Goal: Feedback & Contribution: Submit feedback/report problem

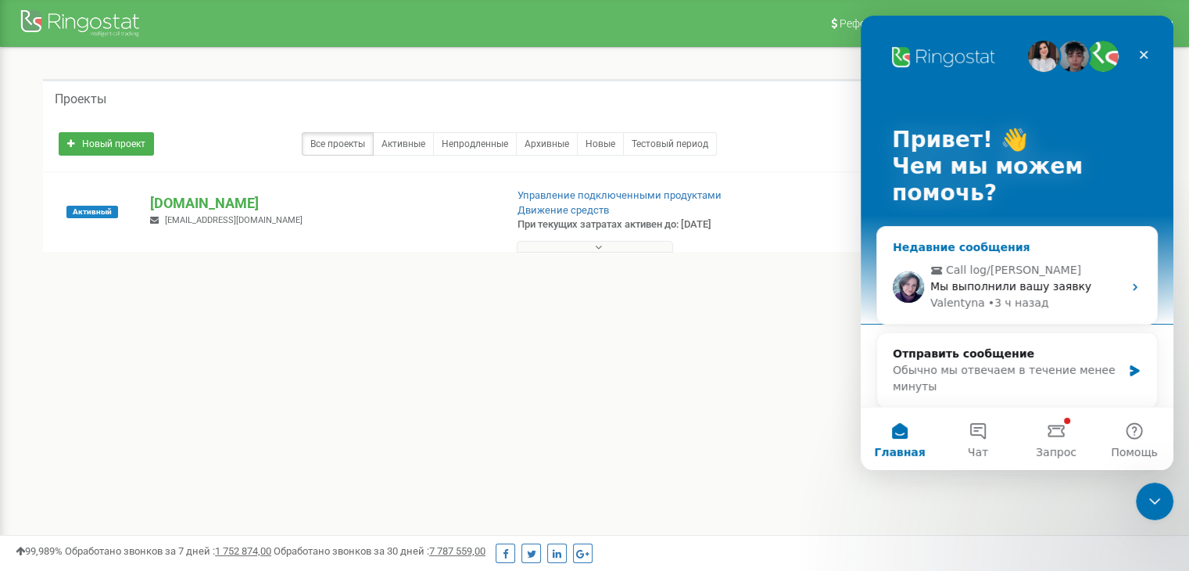
click at [1059, 292] on span "Мы выполнили вашу заявку" at bounding box center [1010, 286] width 161 height 13
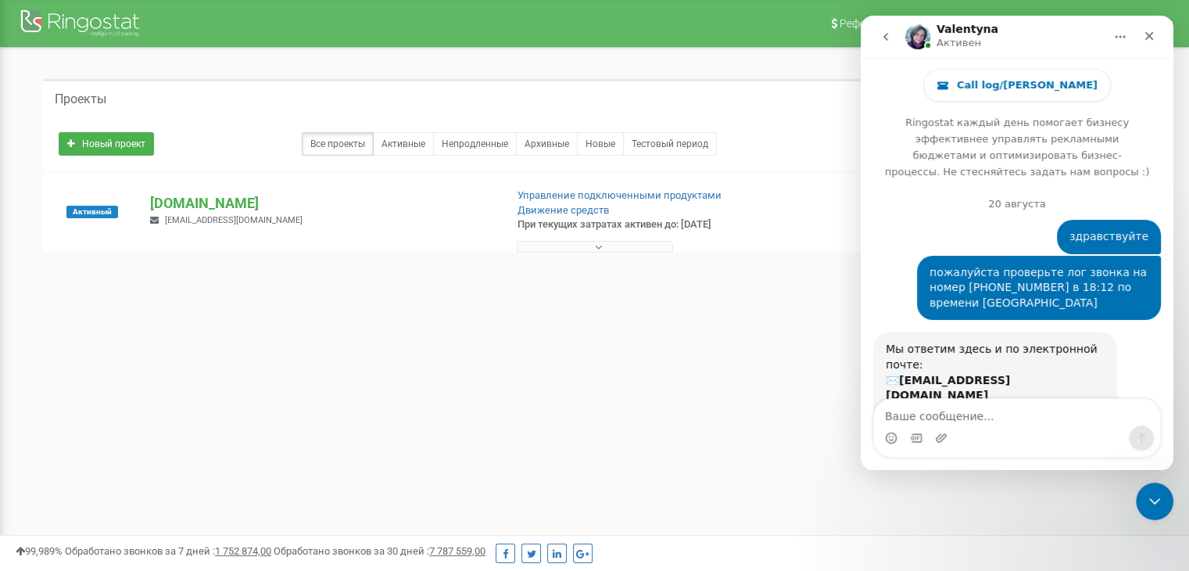
scroll to position [106, 0]
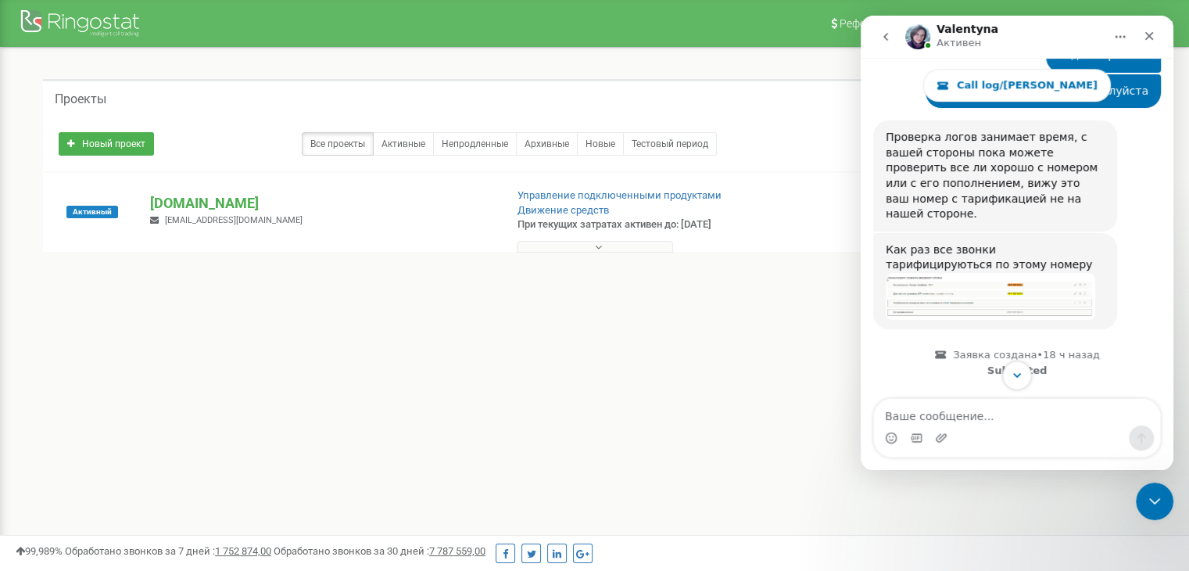
click at [1023, 376] on icon "Scroll to bottom" at bounding box center [1017, 375] width 14 height 14
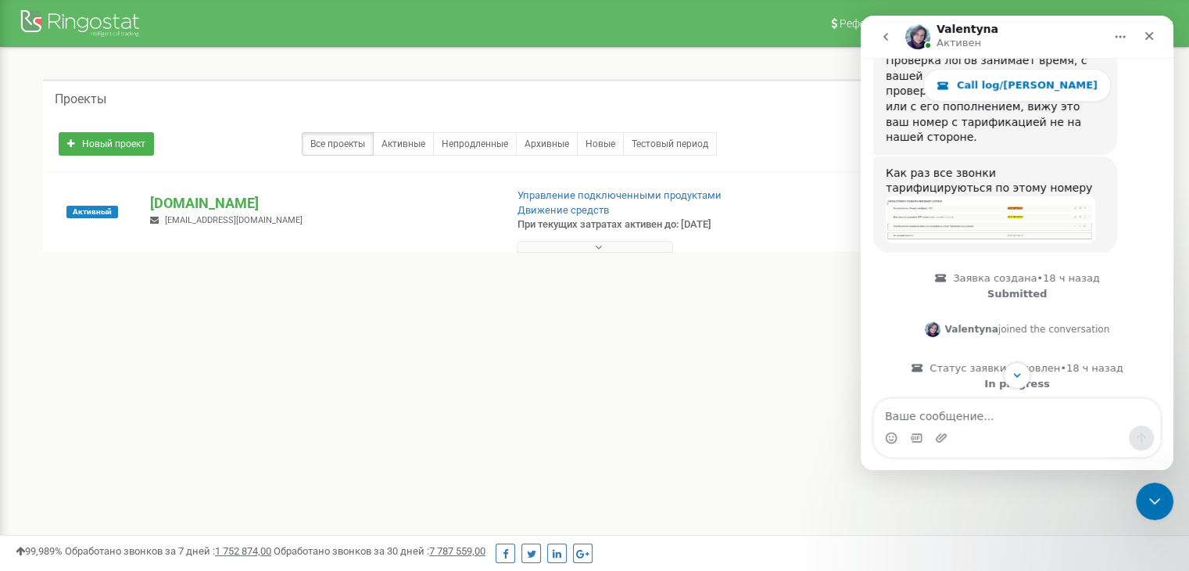
scroll to position [1060, 0]
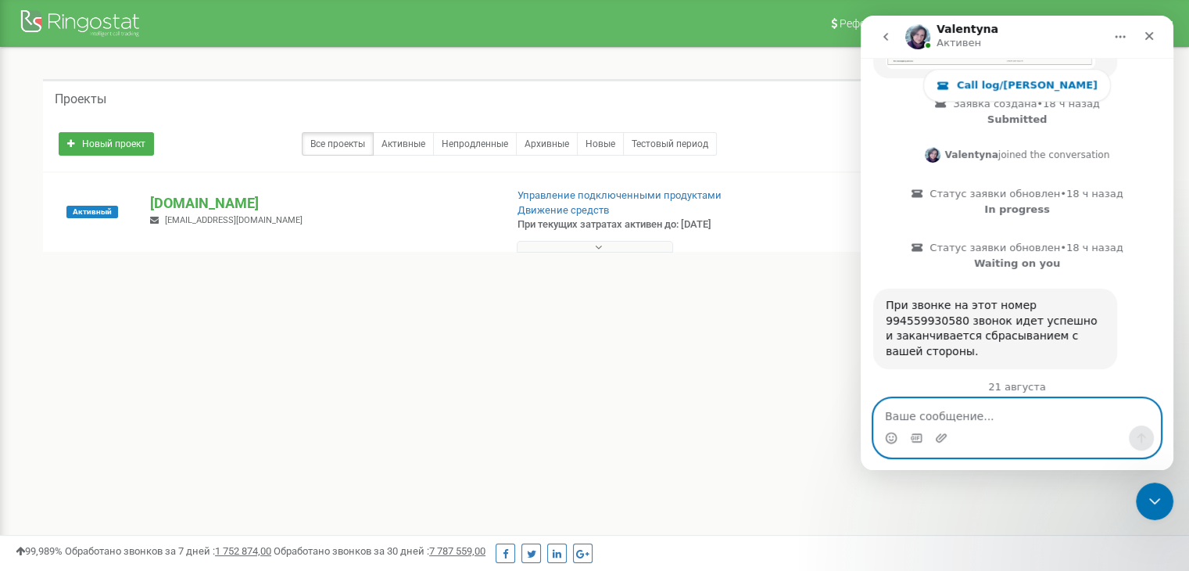
click at [930, 416] on textarea "Ваше сообщение..." at bounding box center [1017, 412] width 286 height 27
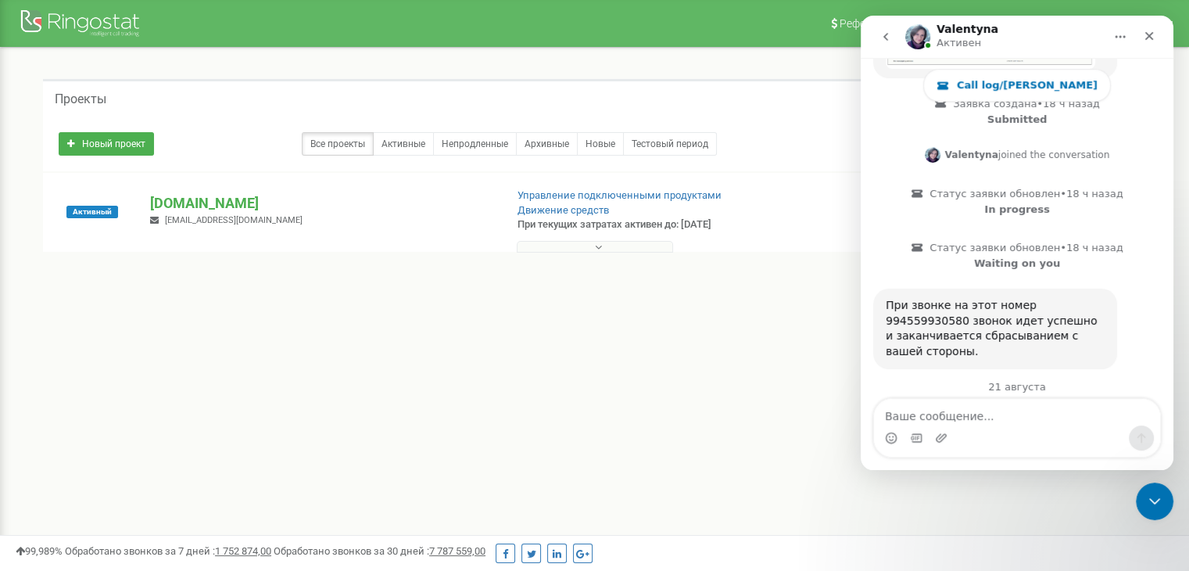
click at [997, 298] on div "При звонке на этот номер 994559930580 звонок идет успешно и заканчивается сбрас…" at bounding box center [995, 328] width 219 height 61
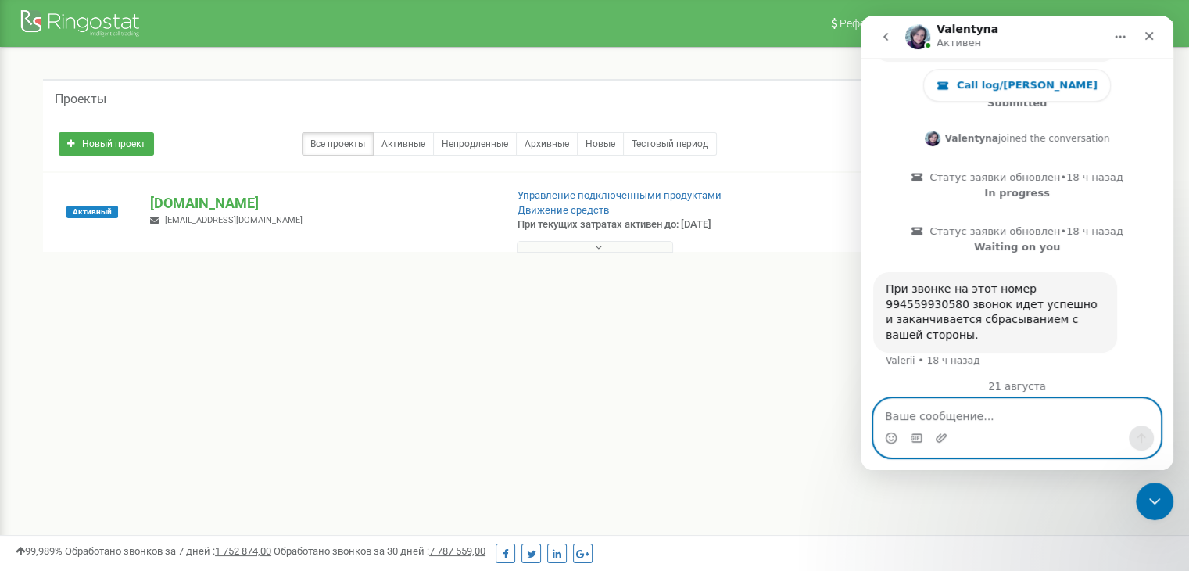
click at [951, 410] on textarea "Ваше сообщение..." at bounding box center [1017, 412] width 286 height 27
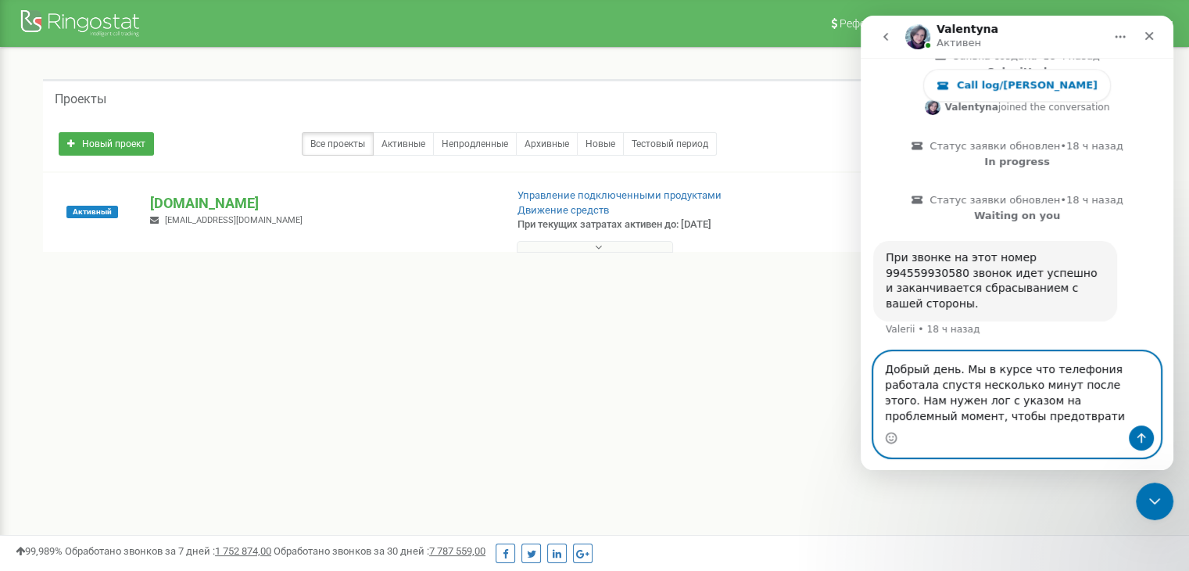
scroll to position [1123, 0]
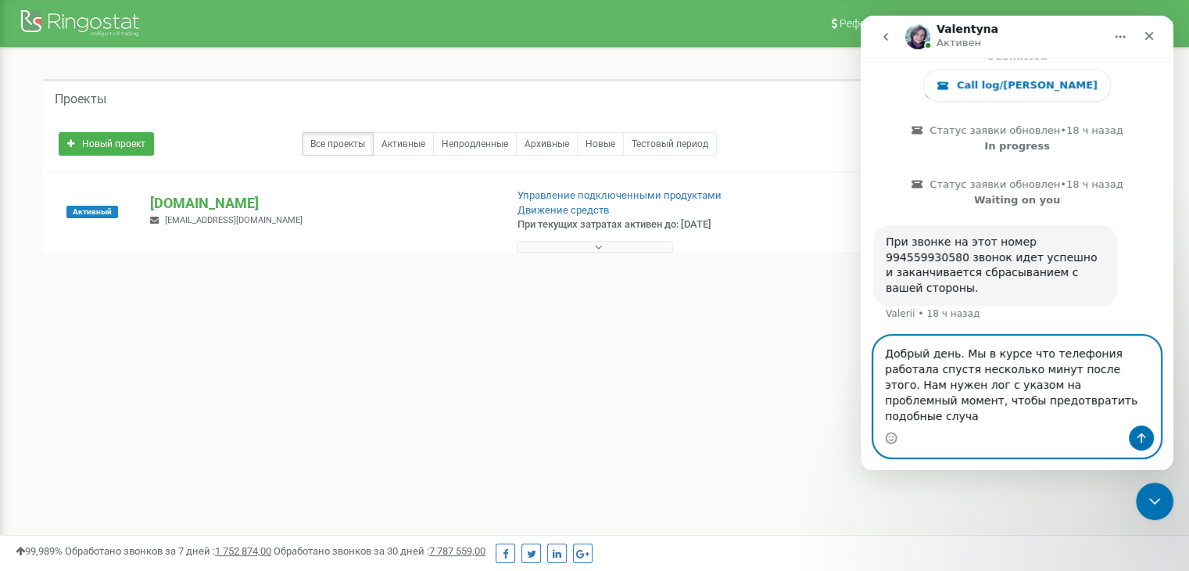
type textarea "Добрый день. Мы в курсе что телефония работала спустя несколько минут после это…"
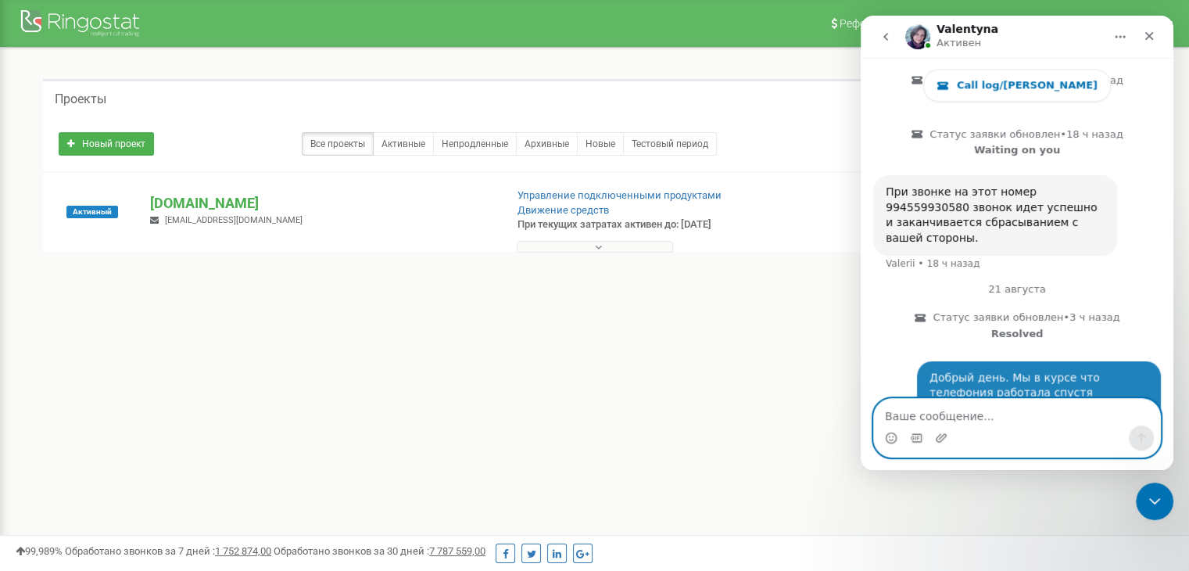
scroll to position [1184, 0]
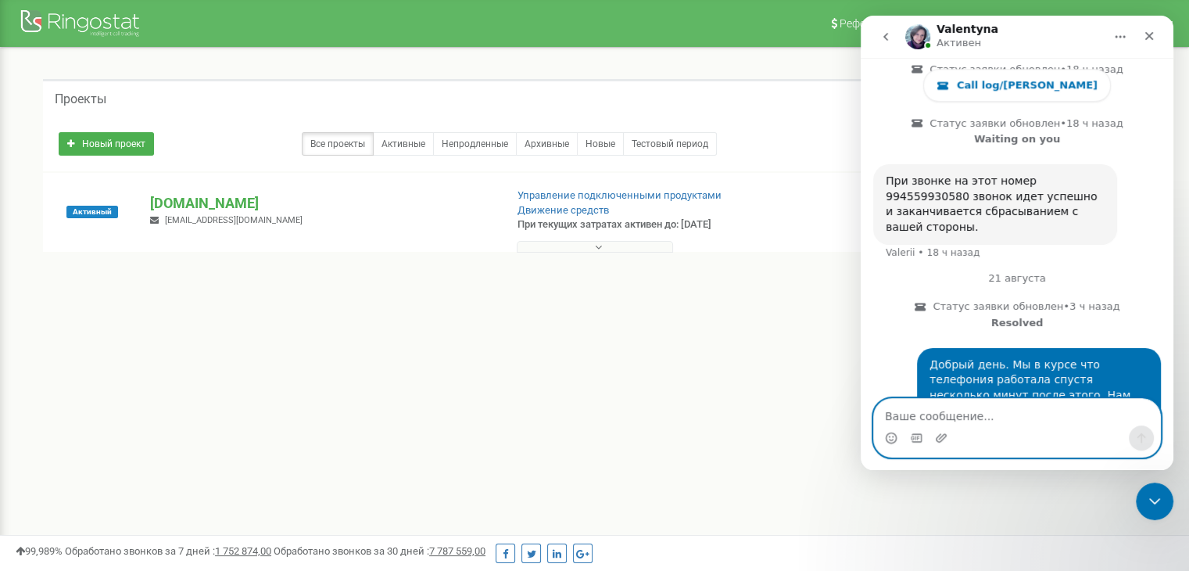
click at [935, 407] on textarea "Ваше сообщение..." at bounding box center [1017, 412] width 286 height 27
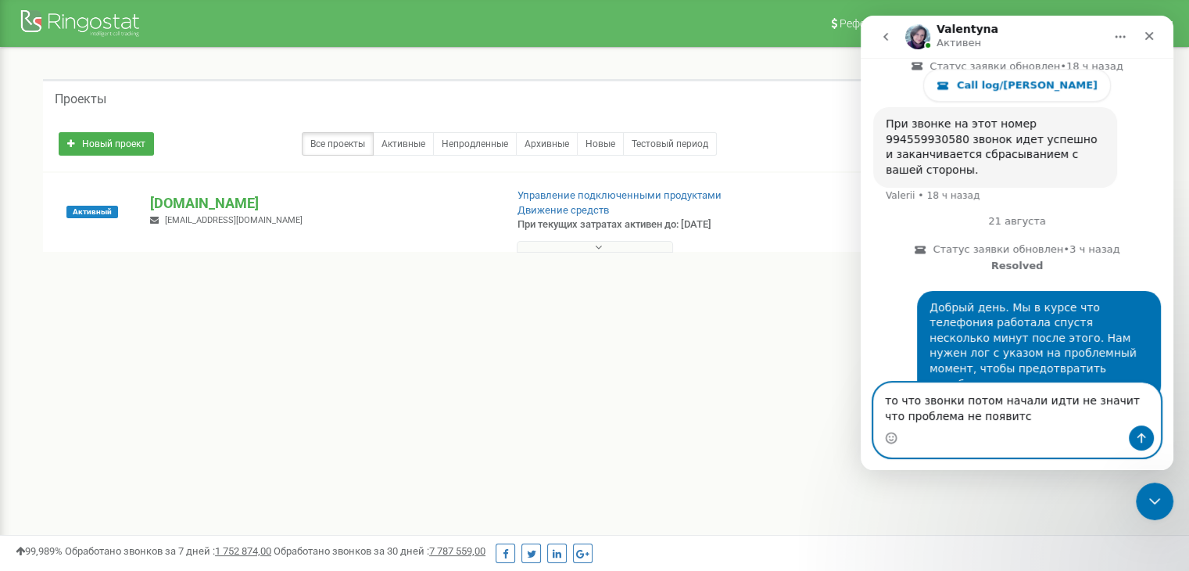
scroll to position [1260, 0]
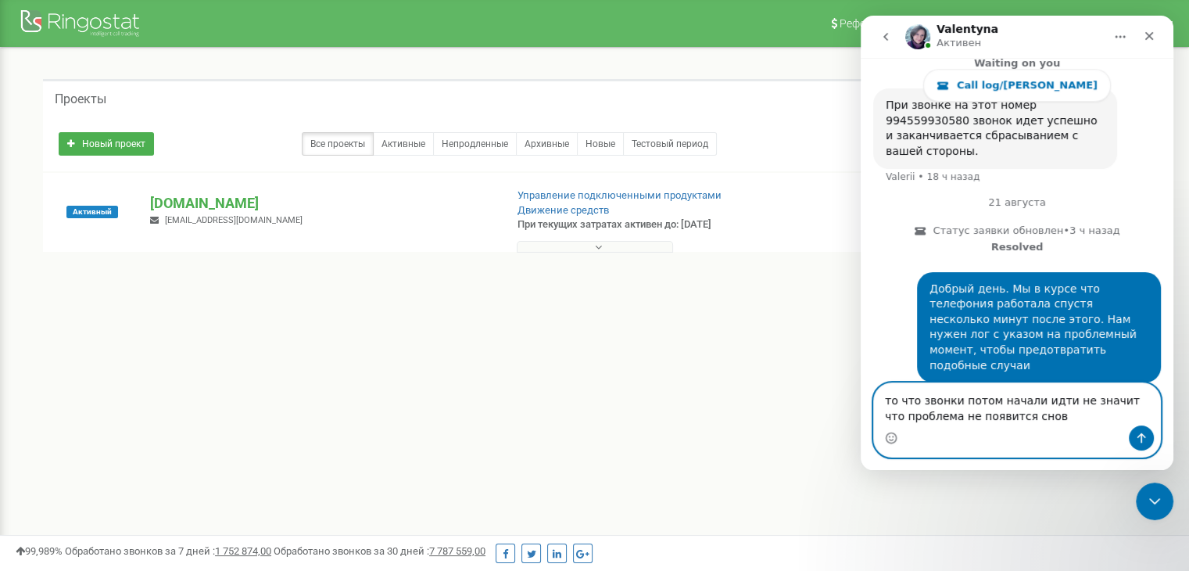
type textarea "то что звонки потом начали идти не значит что проблема не появится снова"
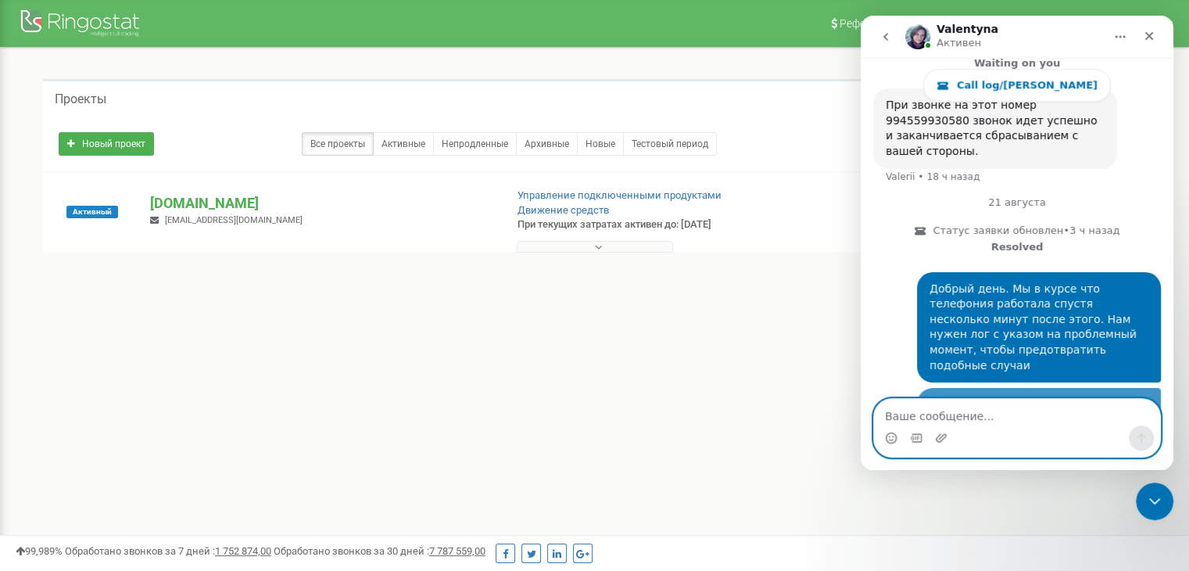
scroll to position [1295, 0]
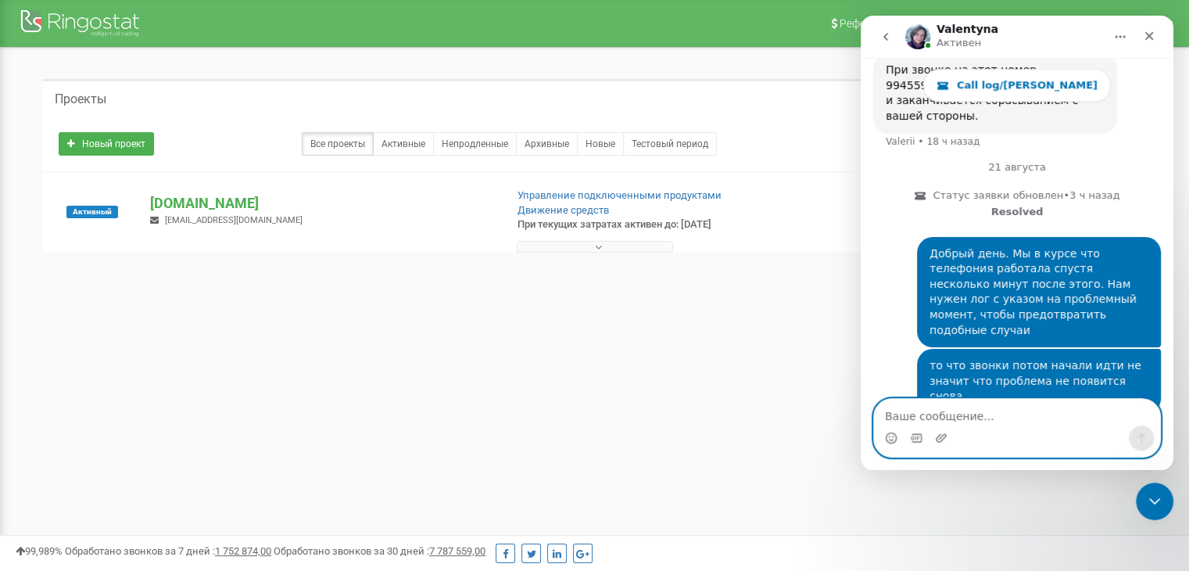
click at [939, 407] on textarea "Ваше сообщение..." at bounding box center [1017, 412] width 286 height 27
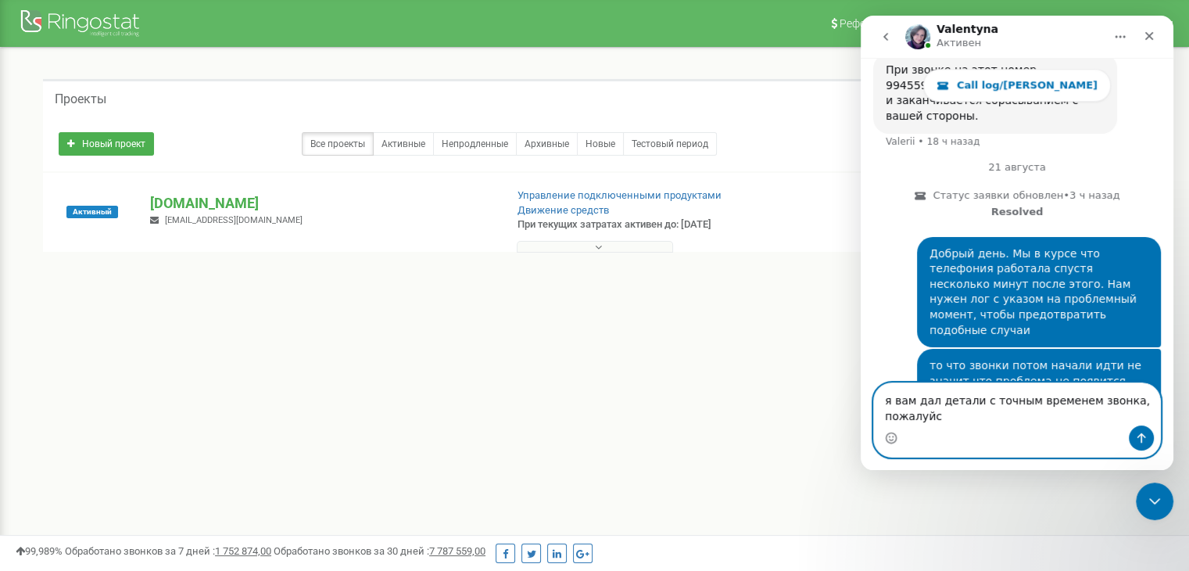
scroll to position [1311, 0]
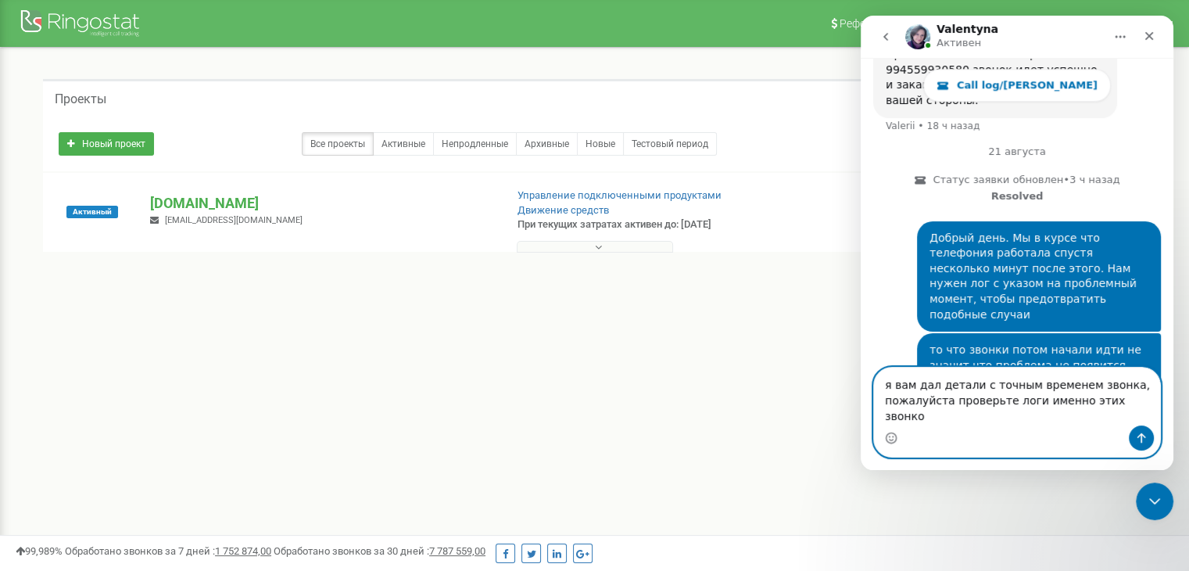
type textarea "я вам дал детали с точным временем звонка, пожалуйста проверьте логи именно эти…"
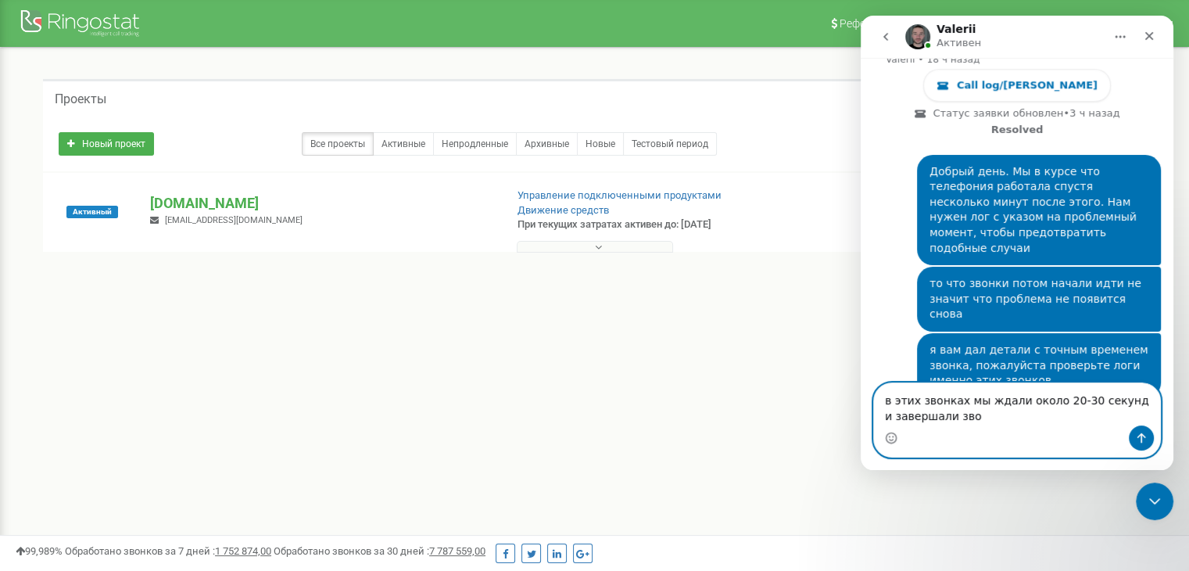
scroll to position [1426, 0]
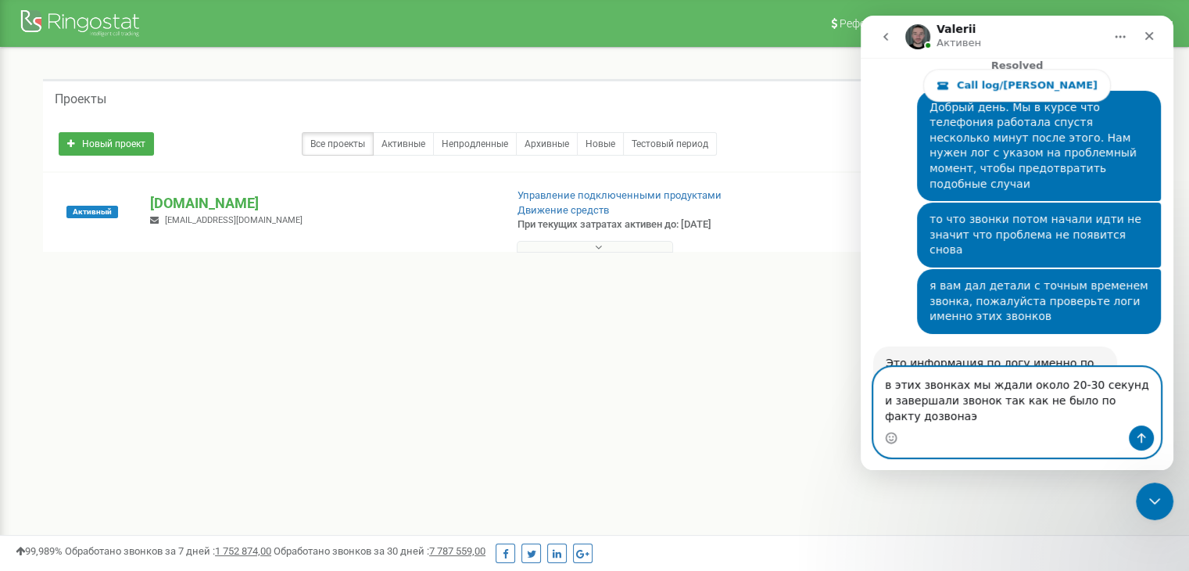
type textarea "в этих звонках мы ждали около 20-30 секунд и завершали звонок так как не было п…"
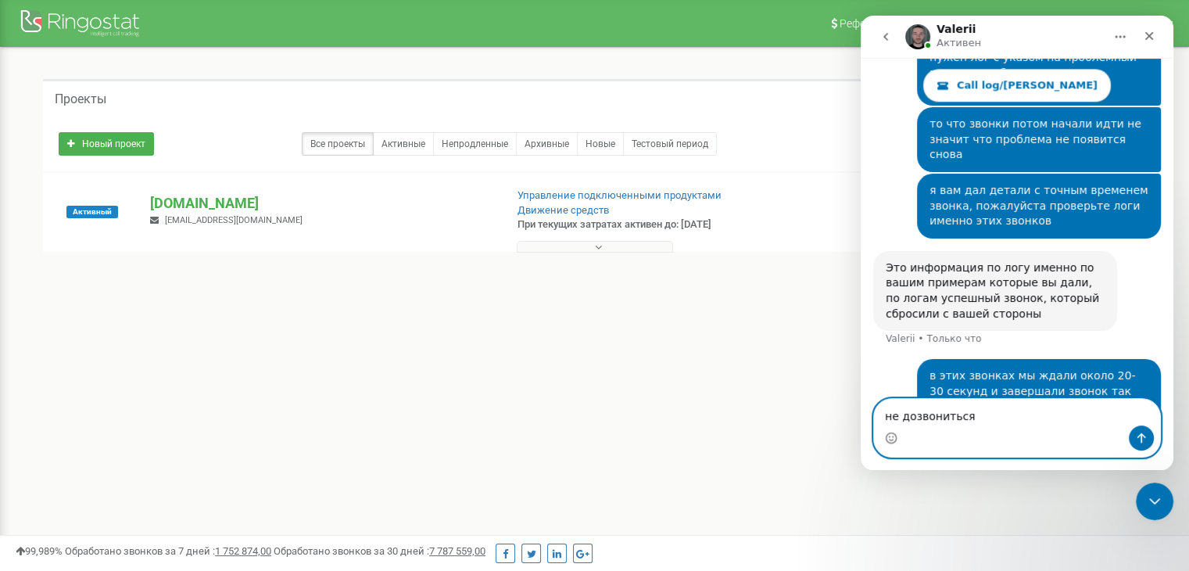
scroll to position [1548, 0]
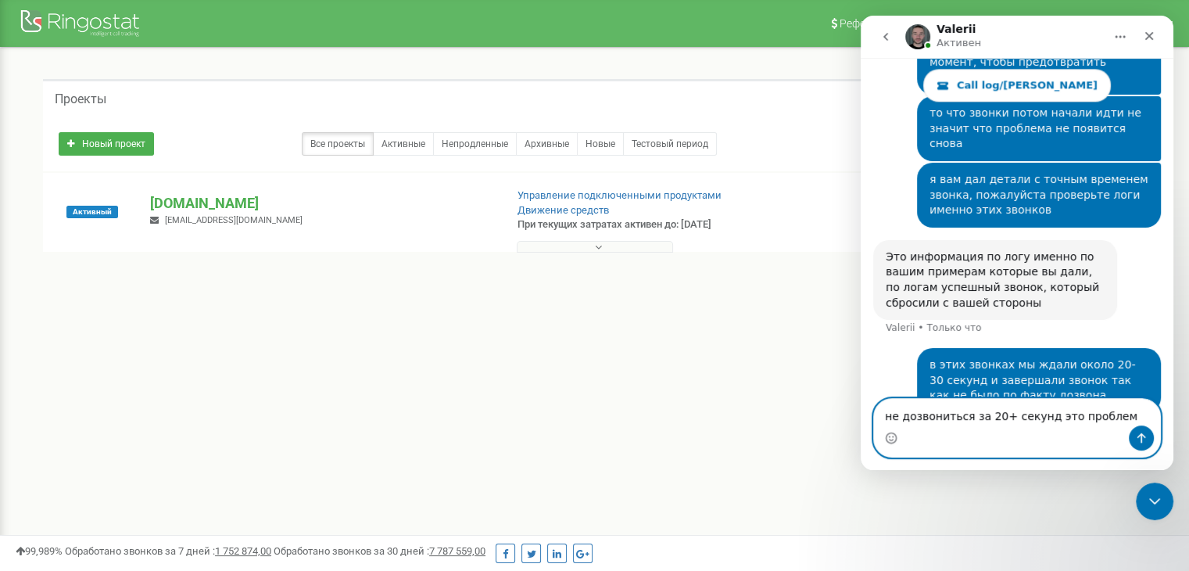
type textarea "не дозвониться за 20+ секунд это проблема"
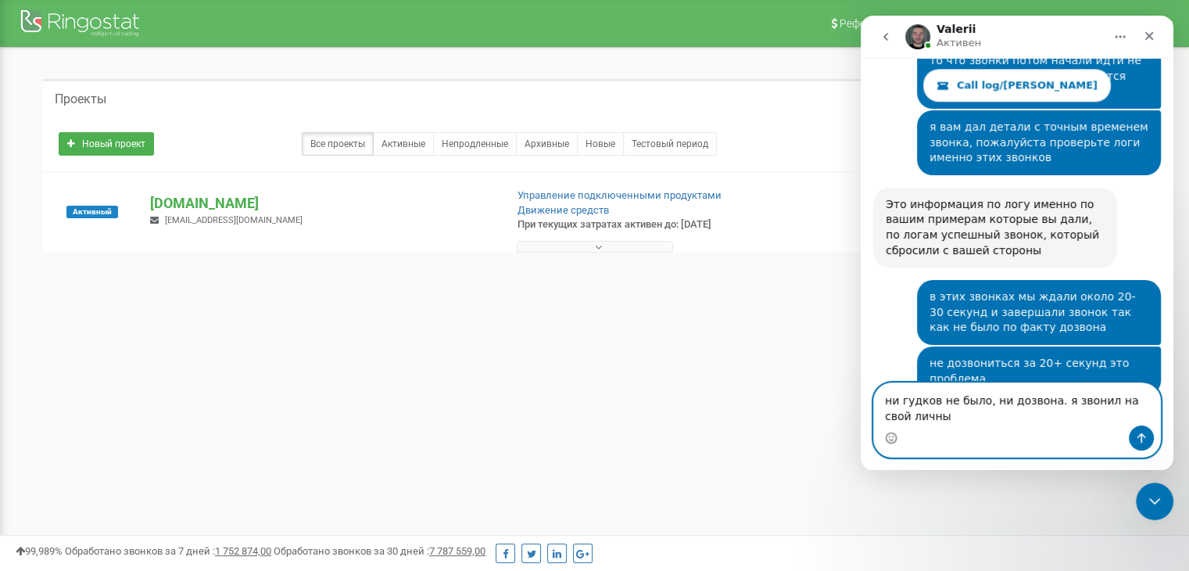
scroll to position [1616, 0]
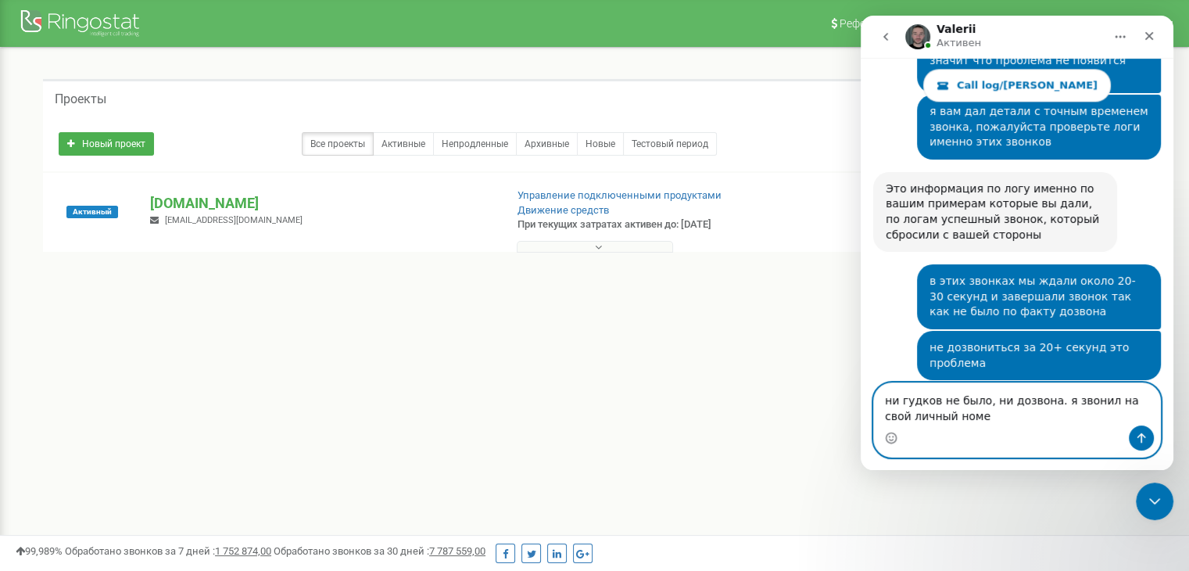
type textarea "ни гудков не было, ни дозвона. я звонил на свой личный номер"
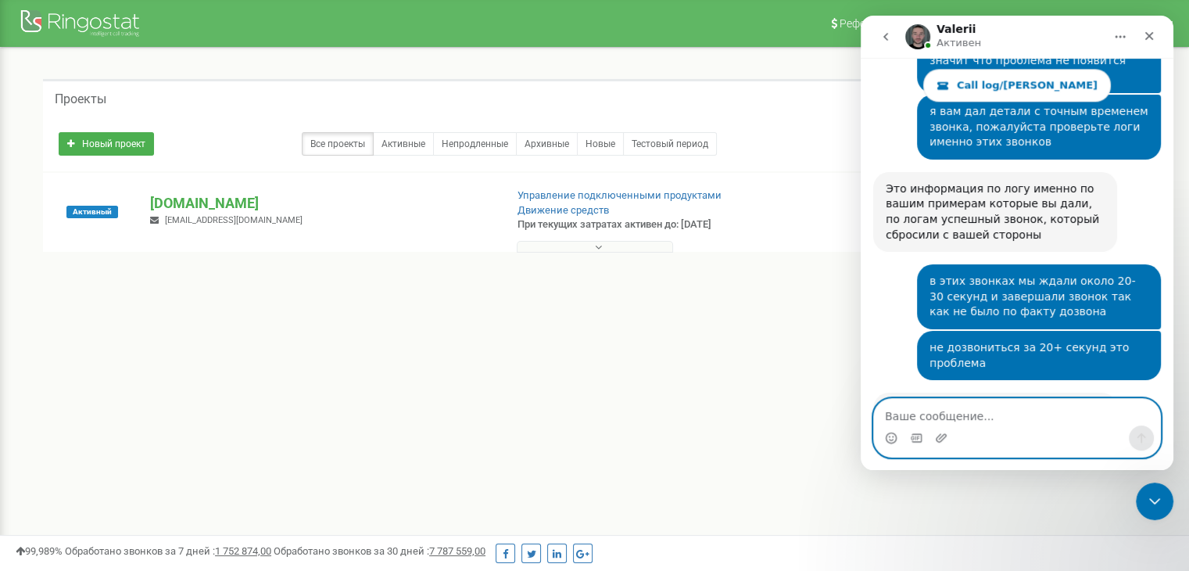
scroll to position [1662, 0]
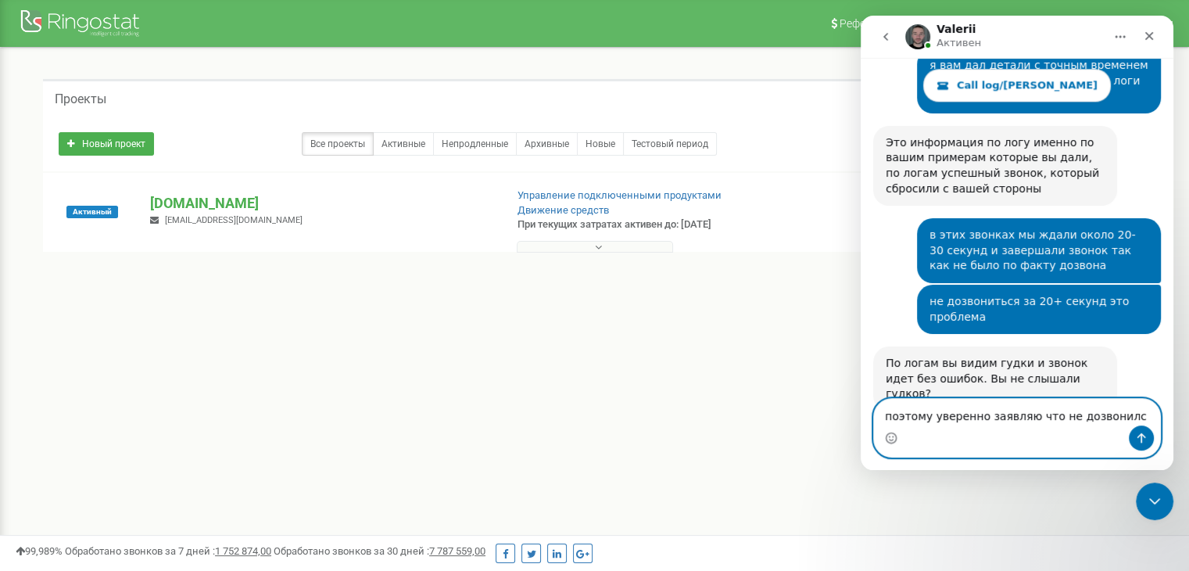
type textarea "поэтому уверенно заявляю что не дозвонился"
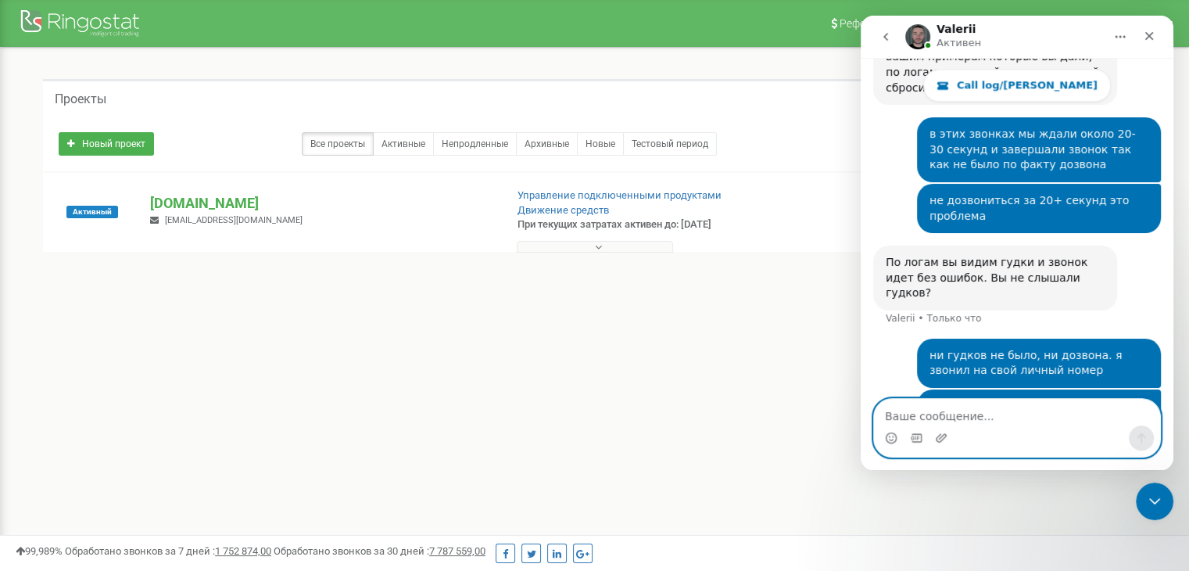
scroll to position [1773, 0]
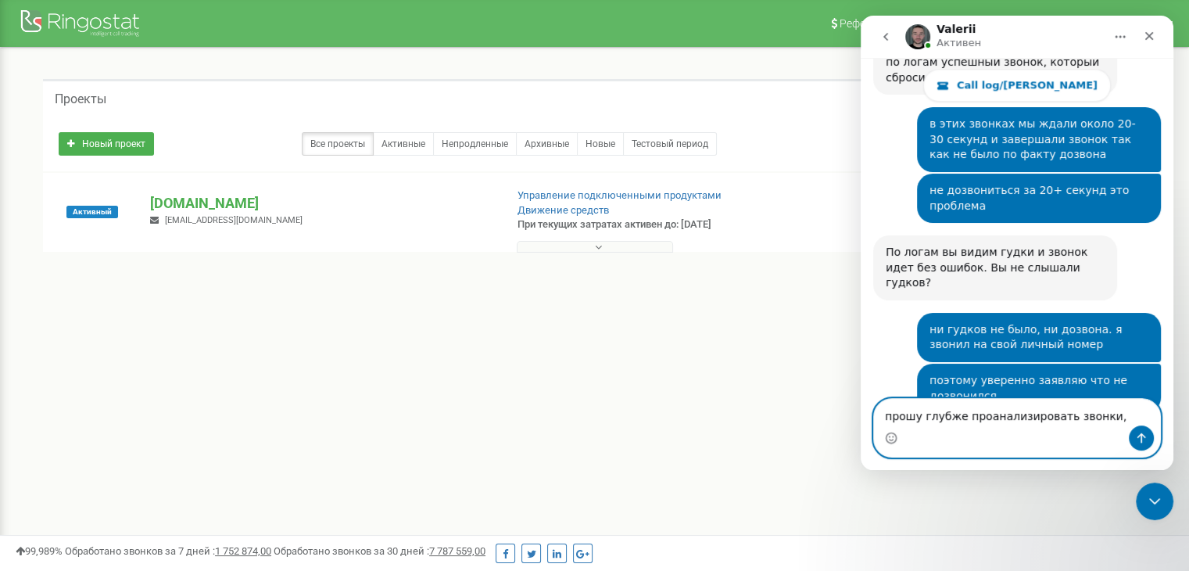
type textarea "прошу глубже проанализировать звонки,"
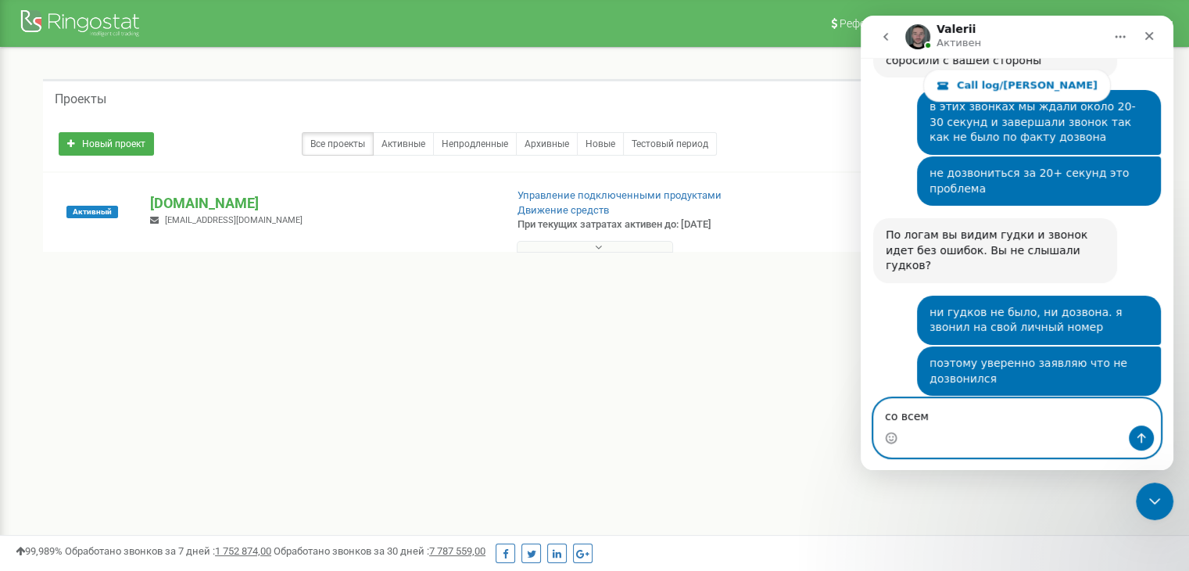
type textarea "со всеми"
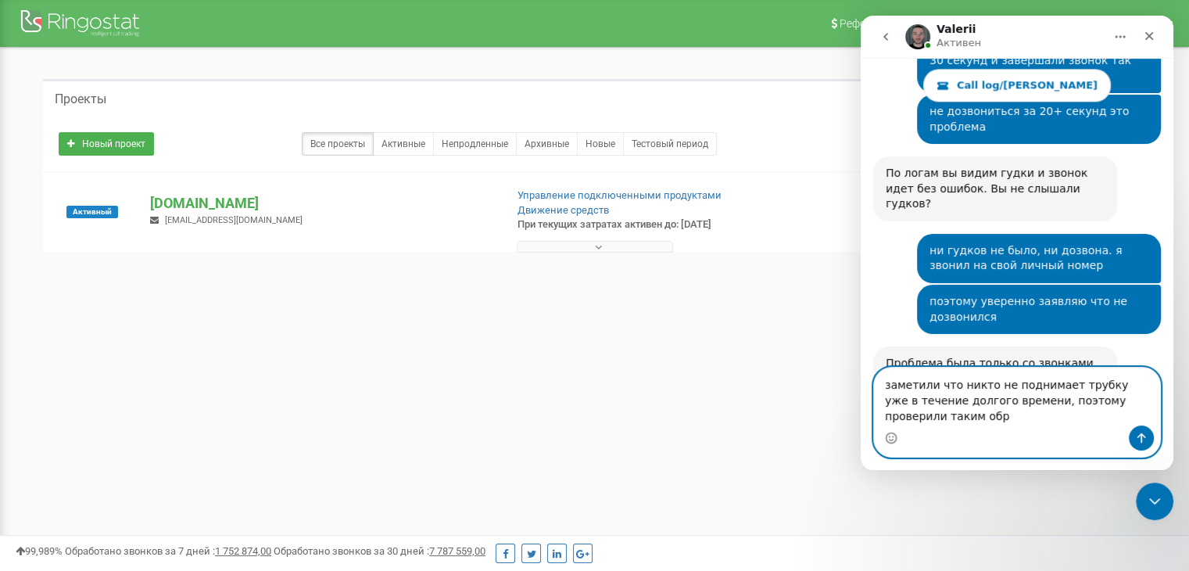
scroll to position [1868, 0]
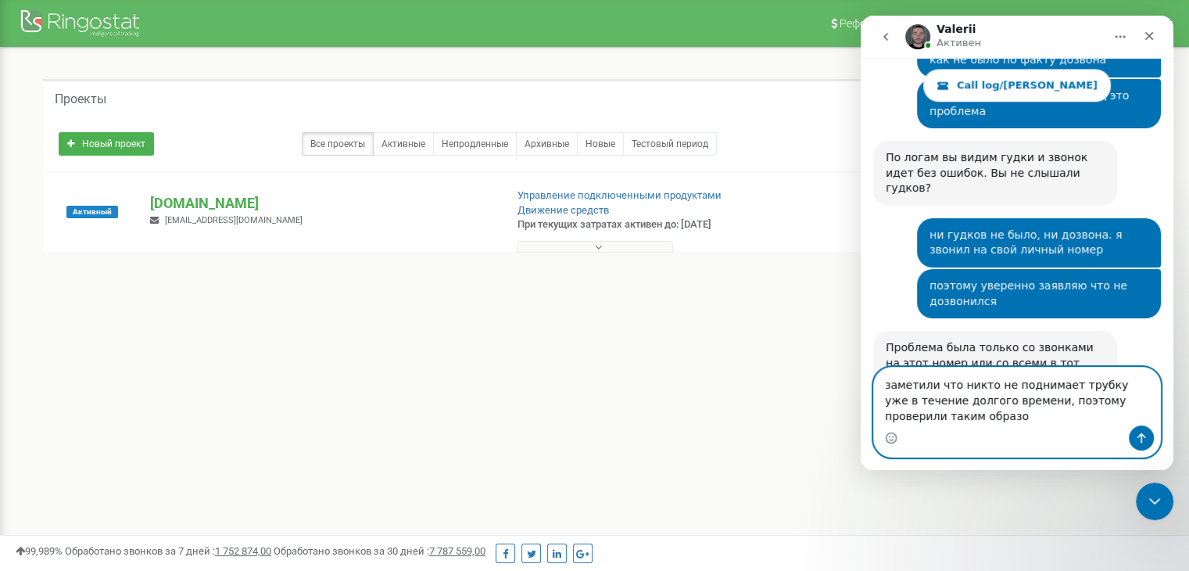
type textarea "заметили что никто не поднимает трубку уже в течение долгого времени, поэтому п…"
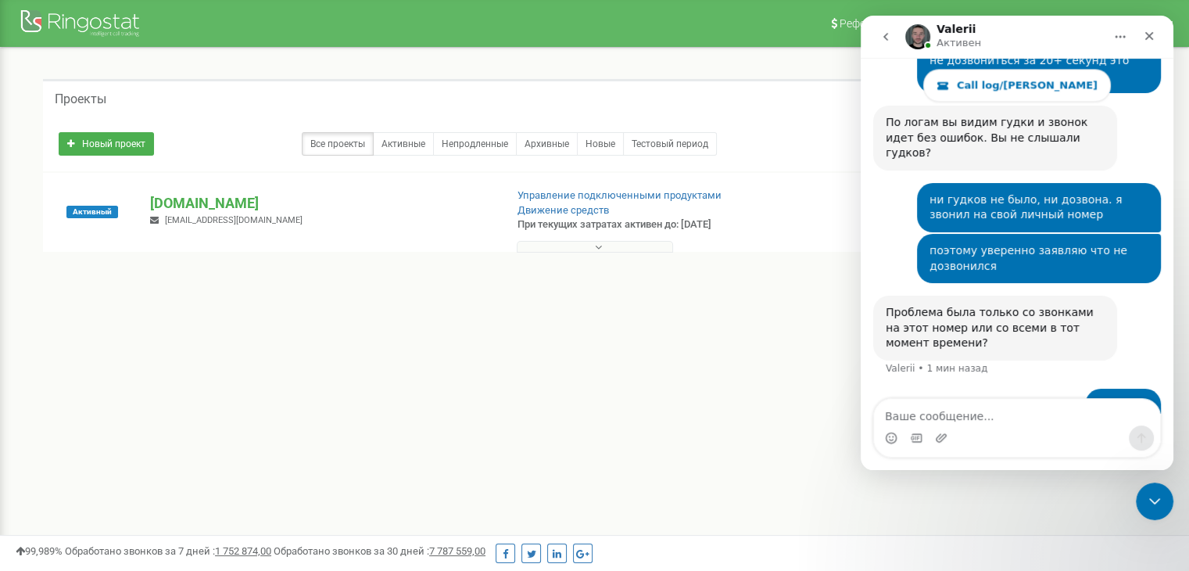
click at [1011, 389] on div "со всеми Sea • Только что" at bounding box center [1017, 407] width 288 height 36
click at [1104, 398] on div "со всеми" at bounding box center [1123, 406] width 51 height 16
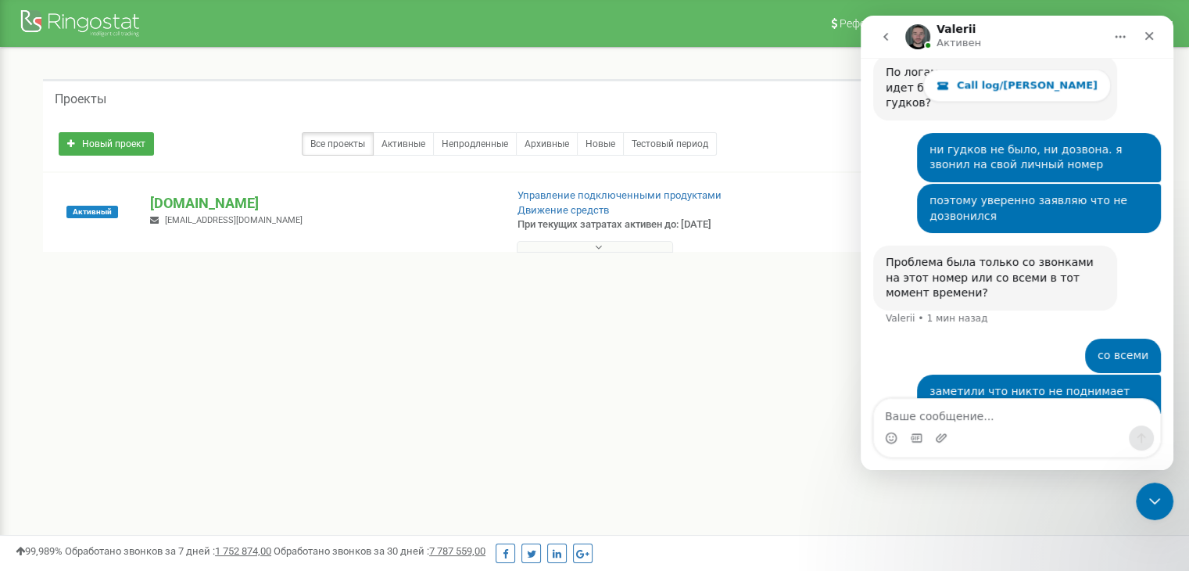
scroll to position [1964, 0]
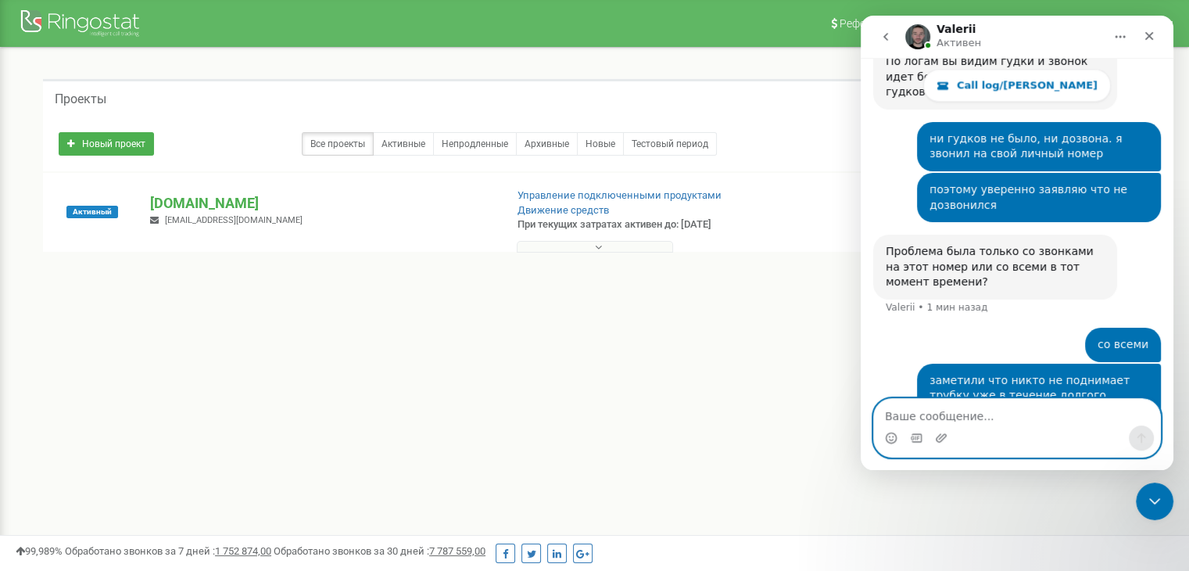
click at [938, 415] on textarea "Ваше сообщение..." at bounding box center [1017, 412] width 286 height 27
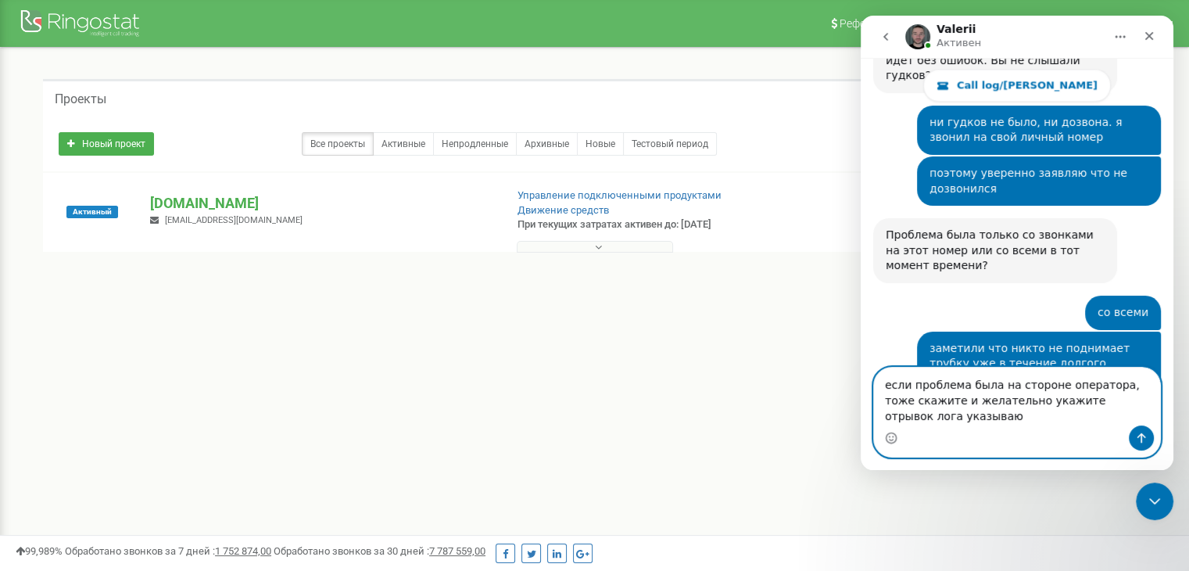
scroll to position [1996, 0]
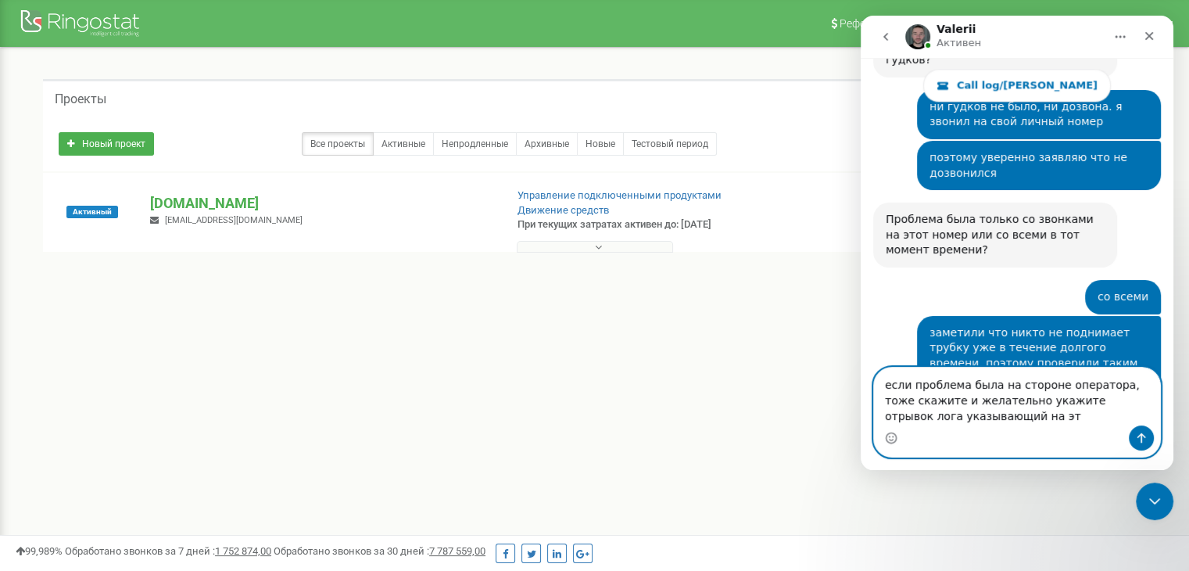
type textarea "если проблема была на стороне оператора, тоже скажите и желательно укажите отры…"
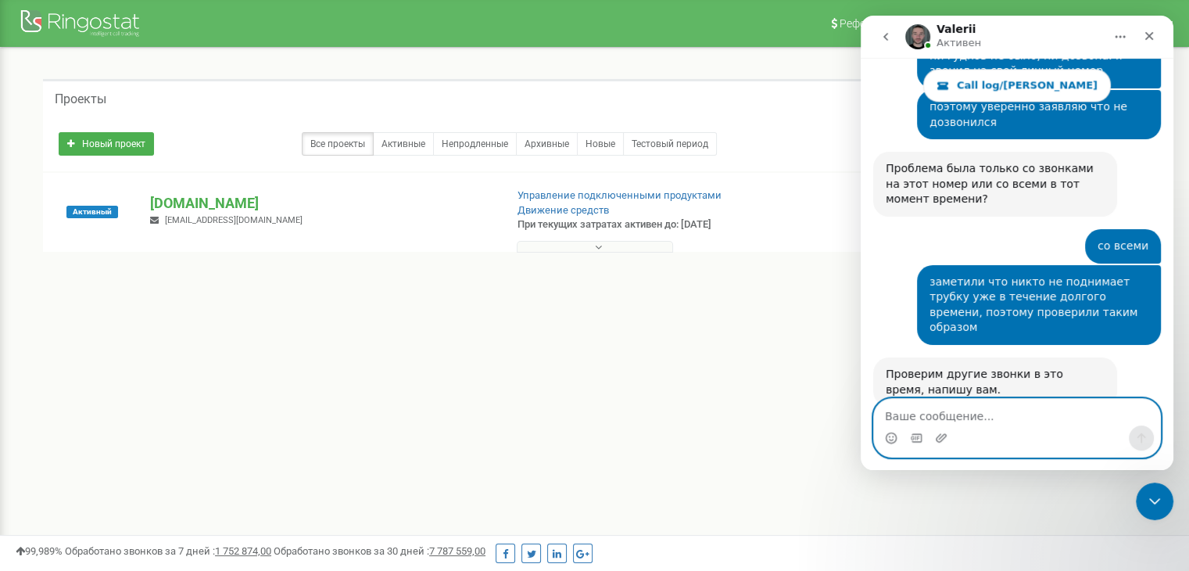
scroll to position [2058, 0]
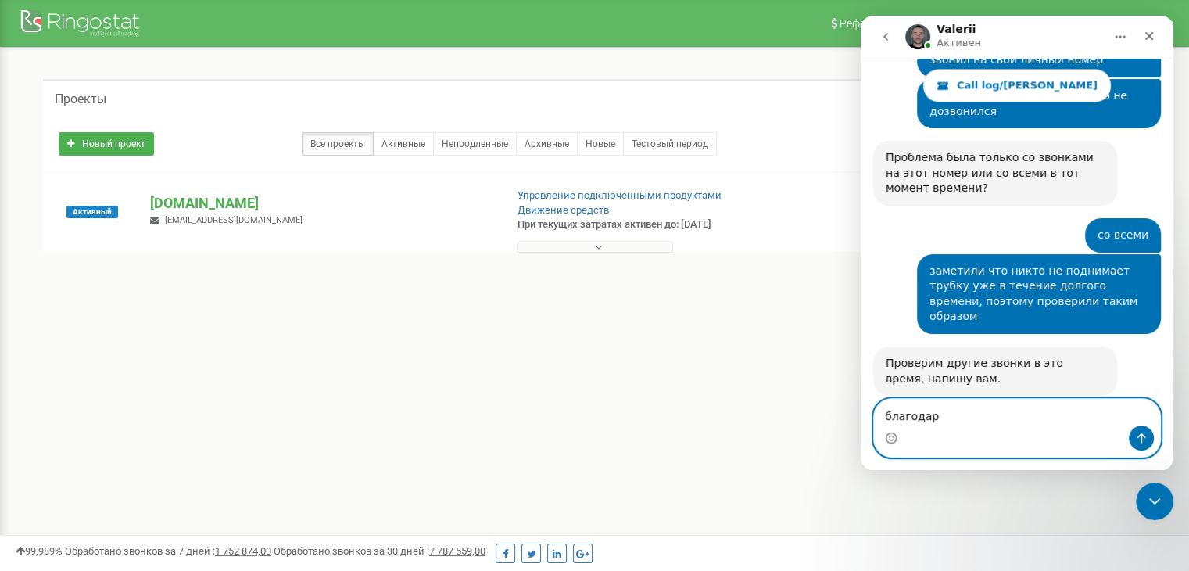
type textarea "благодарю"
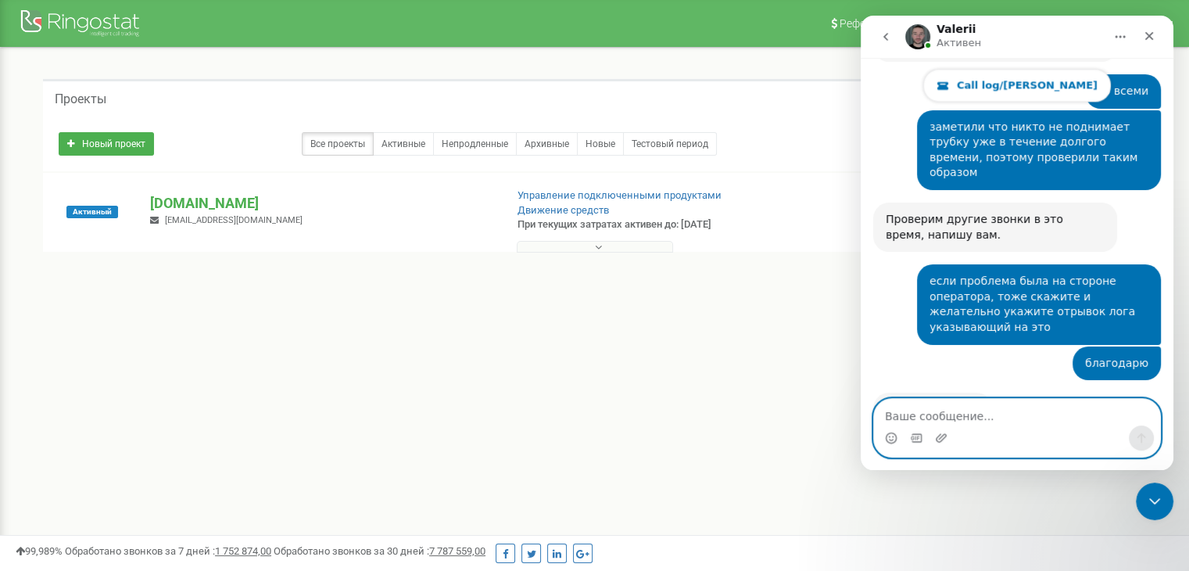
scroll to position [2209, 0]
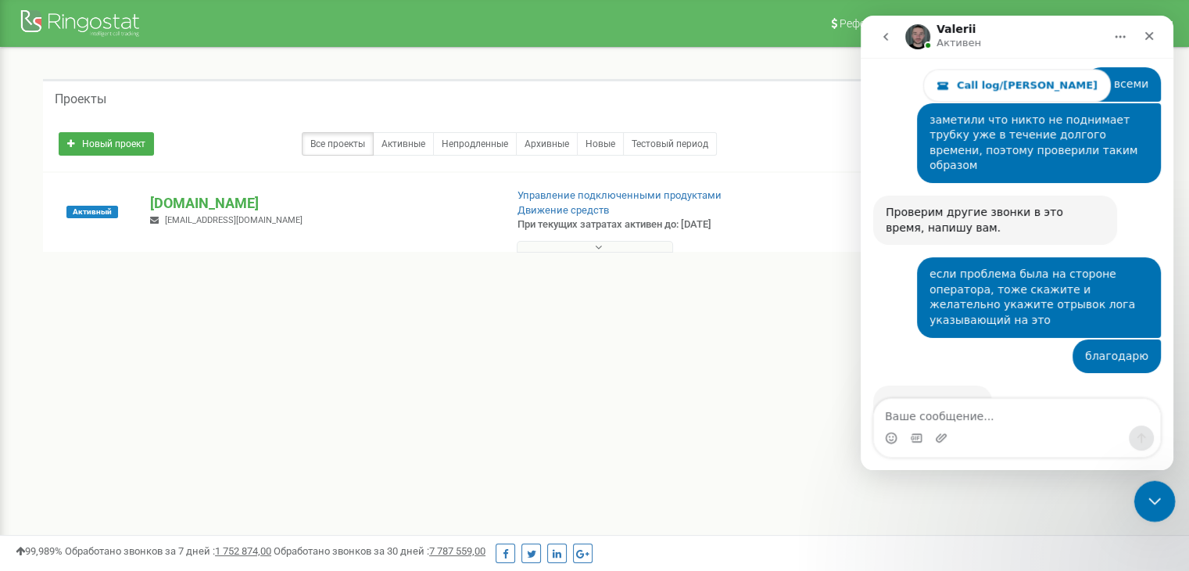
click at [1154, 486] on div "Закрыть службу сообщений Intercom" at bounding box center [1153, 499] width 38 height 38
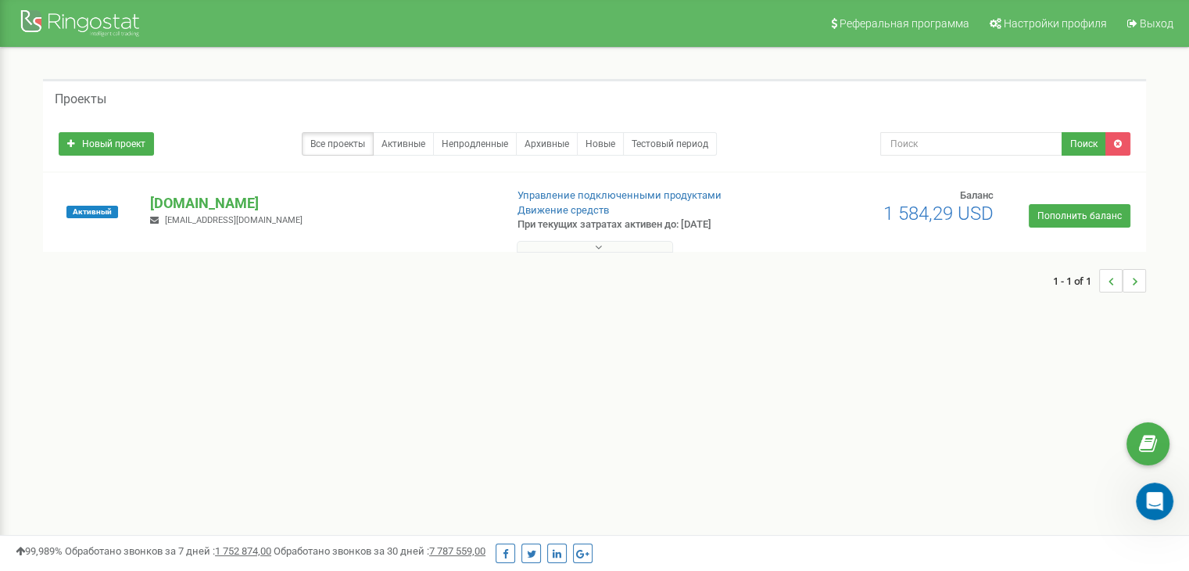
scroll to position [2193, 0]
click at [1140, 497] on div "Открыть службу сообщений Intercom" at bounding box center [1153, 499] width 52 height 52
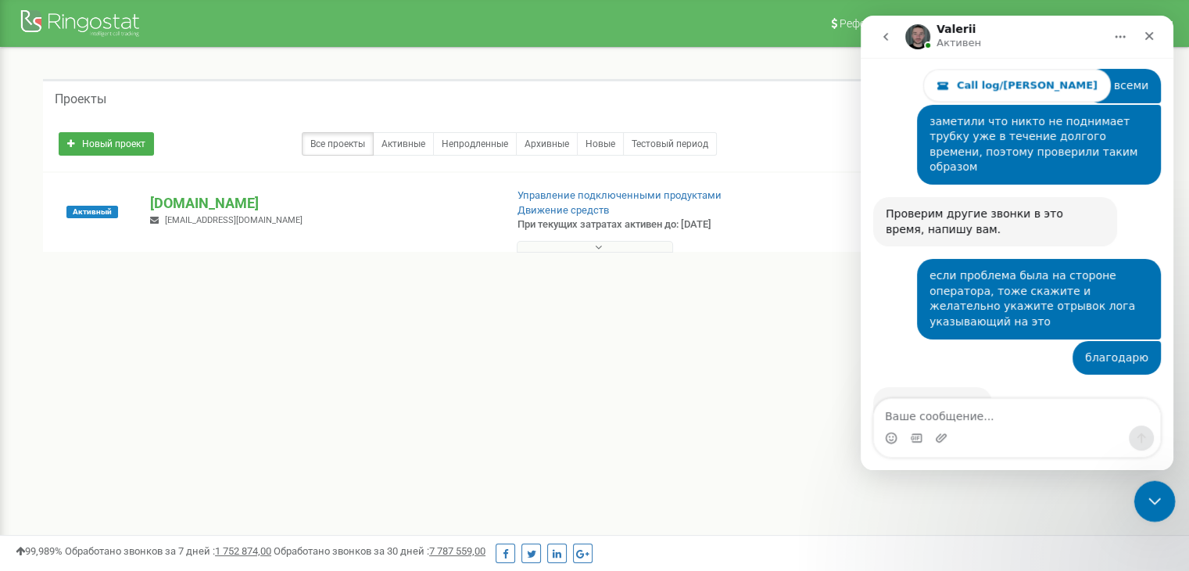
click at [1145, 499] on icon "Закрыть службу сообщений Intercom" at bounding box center [1152, 498] width 19 height 19
